Goal: Task Accomplishment & Management: Manage account settings

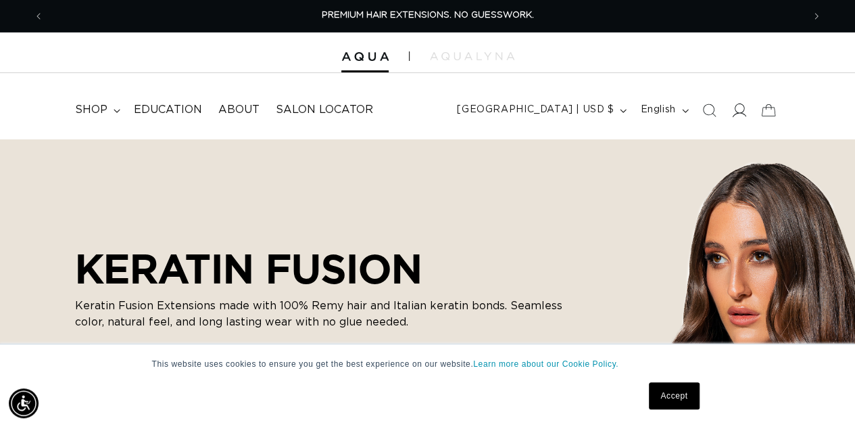
click at [737, 110] on icon at bounding box center [739, 110] width 14 height 14
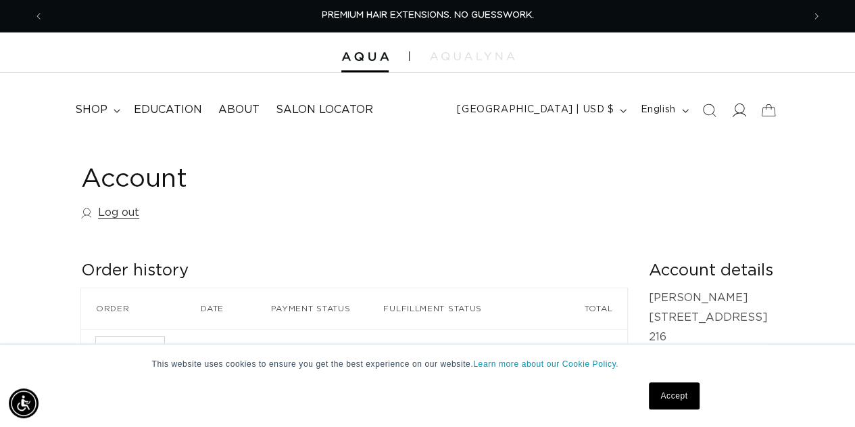
click at [744, 105] on icon at bounding box center [739, 110] width 14 height 14
click at [98, 116] on span "shop" at bounding box center [91, 110] width 32 height 14
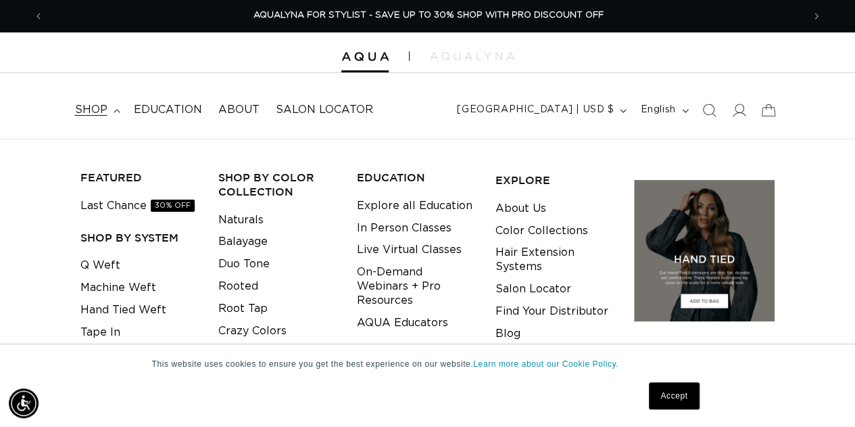
scroll to position [0, 0]
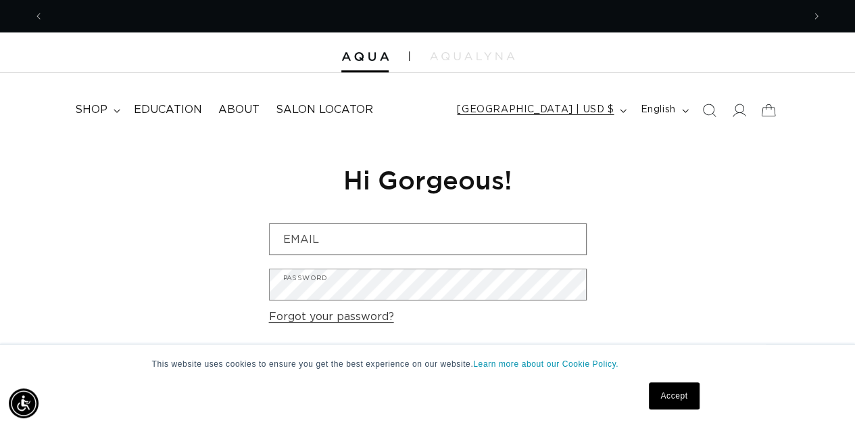
scroll to position [0, 759]
